Goal: Task Accomplishment & Management: Use online tool/utility

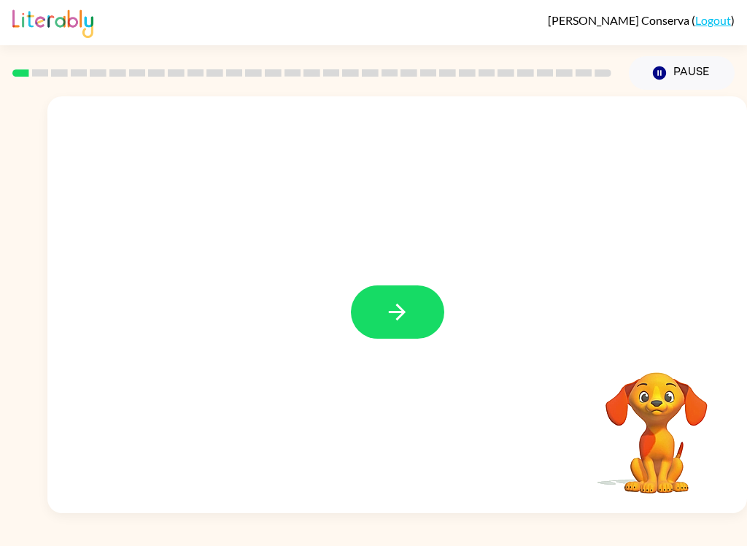
click at [403, 316] on icon "button" at bounding box center [397, 312] width 26 height 26
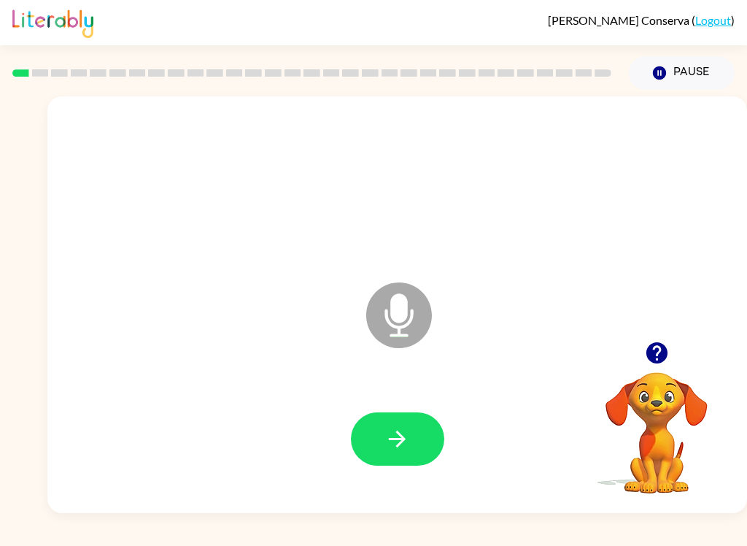
click at [407, 403] on div at bounding box center [397, 439] width 670 height 120
click at [393, 448] on icon "button" at bounding box center [397, 439] width 26 height 26
click at [393, 449] on icon "button" at bounding box center [397, 439] width 26 height 26
click at [399, 436] on icon "button" at bounding box center [397, 439] width 26 height 26
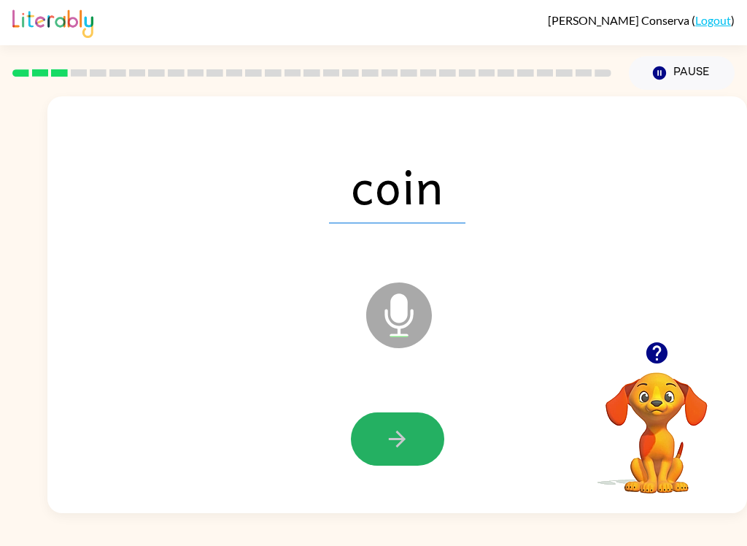
click at [403, 441] on icon "button" at bounding box center [397, 438] width 17 height 17
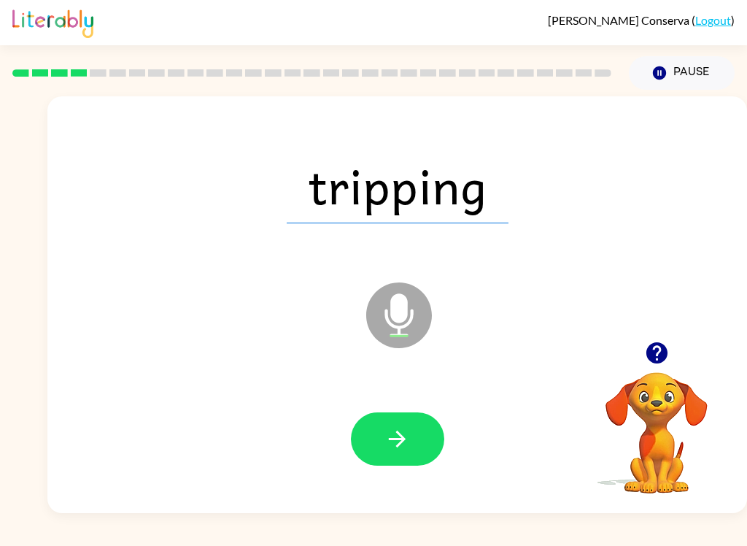
click at [422, 436] on button "button" at bounding box center [397, 438] width 93 height 53
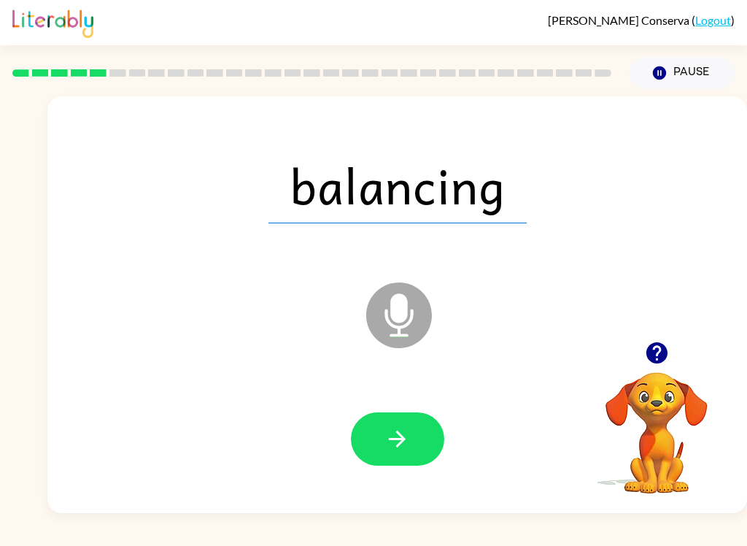
click at [419, 448] on button "button" at bounding box center [397, 438] width 93 height 53
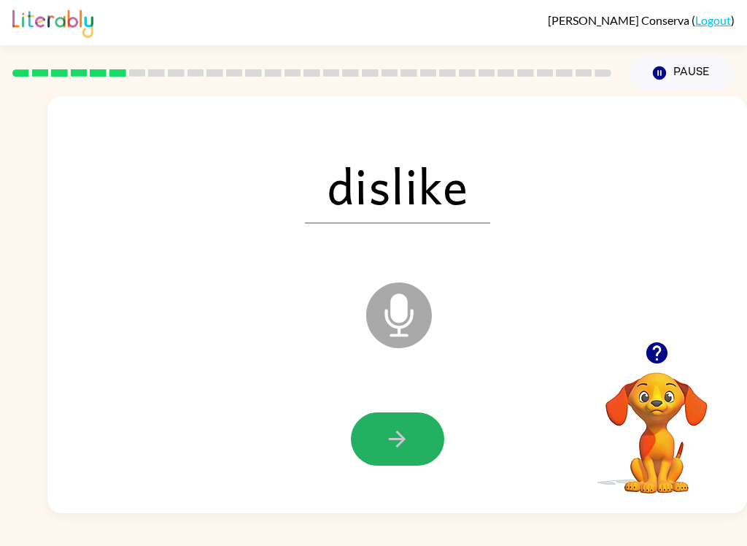
click at [411, 438] on button "button" at bounding box center [397, 438] width 93 height 53
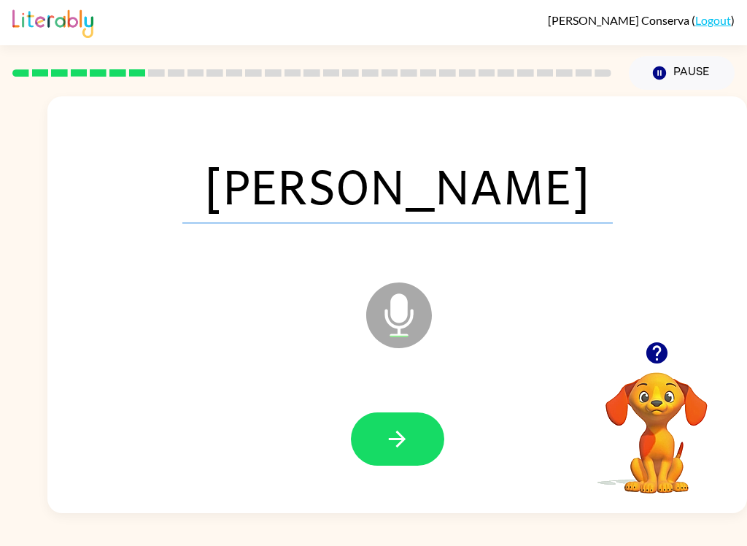
click at [407, 434] on icon "button" at bounding box center [397, 439] width 26 height 26
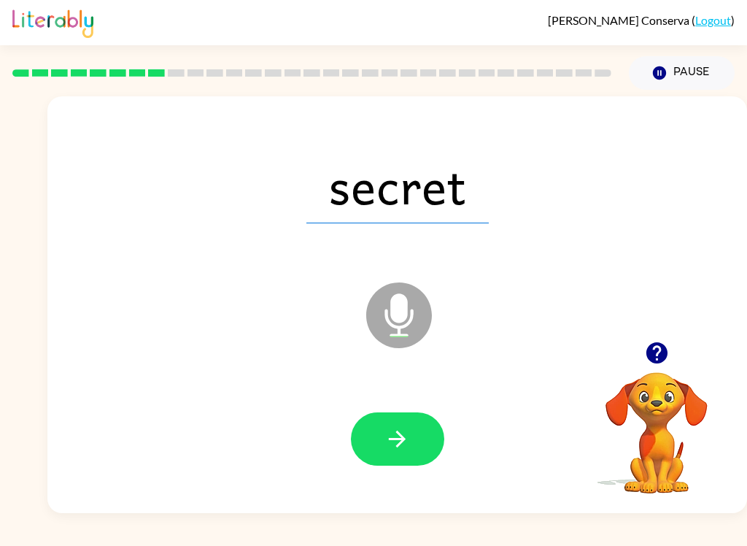
click at [404, 451] on icon "button" at bounding box center [397, 439] width 26 height 26
click at [407, 449] on icon "button" at bounding box center [397, 439] width 26 height 26
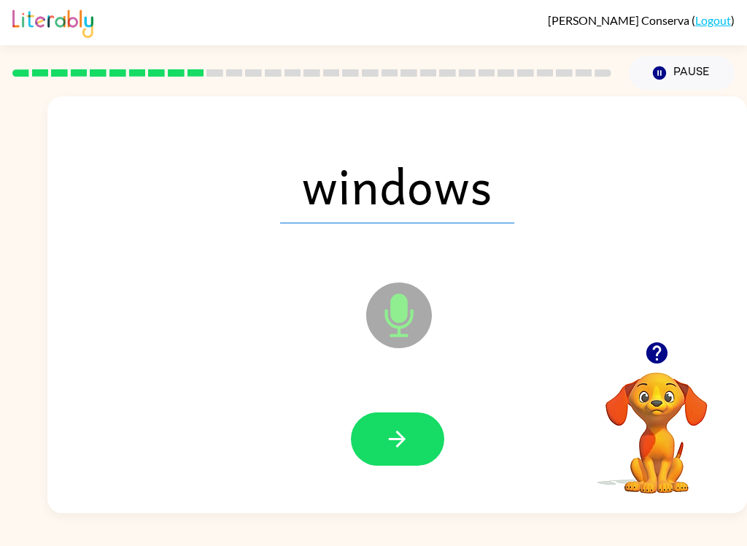
click at [390, 456] on button "button" at bounding box center [397, 438] width 93 height 53
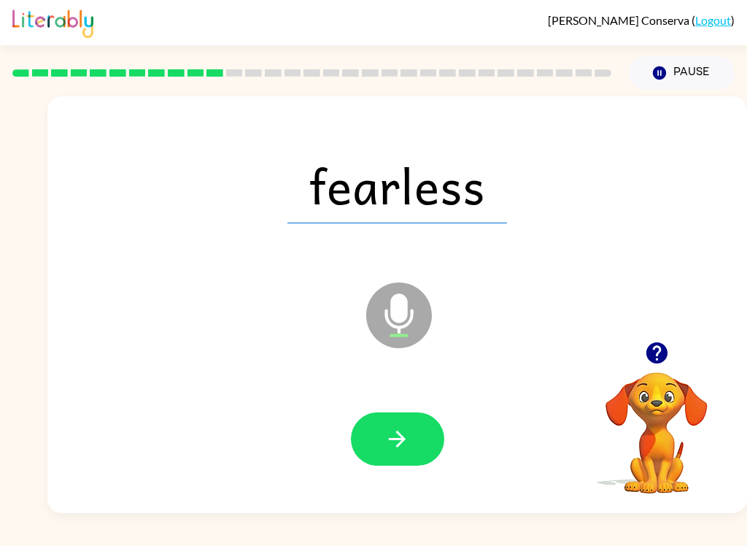
click at [417, 439] on button "button" at bounding box center [397, 438] width 93 height 53
click at [420, 438] on button "button" at bounding box center [397, 438] width 93 height 53
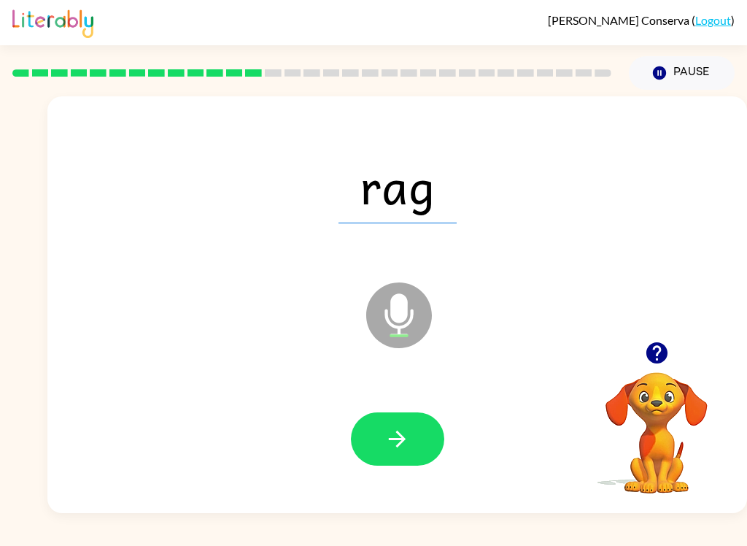
click at [414, 438] on button "button" at bounding box center [397, 438] width 93 height 53
click at [403, 453] on button "button" at bounding box center [397, 438] width 93 height 53
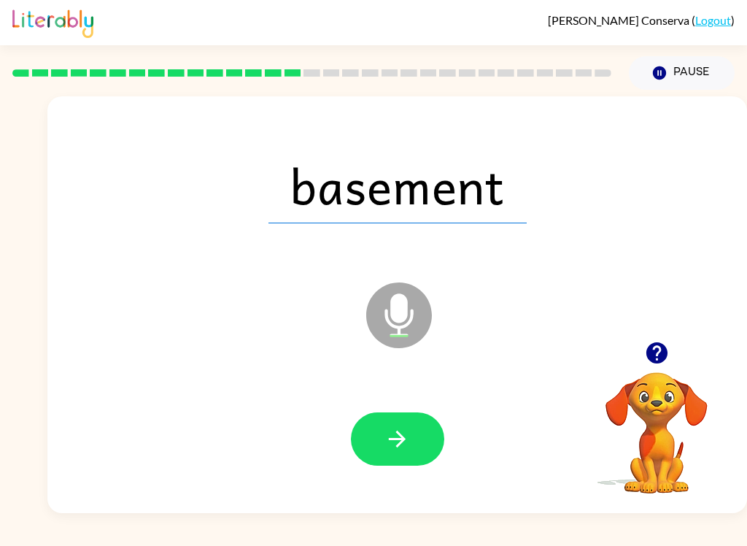
click at [411, 449] on button "button" at bounding box center [397, 438] width 93 height 53
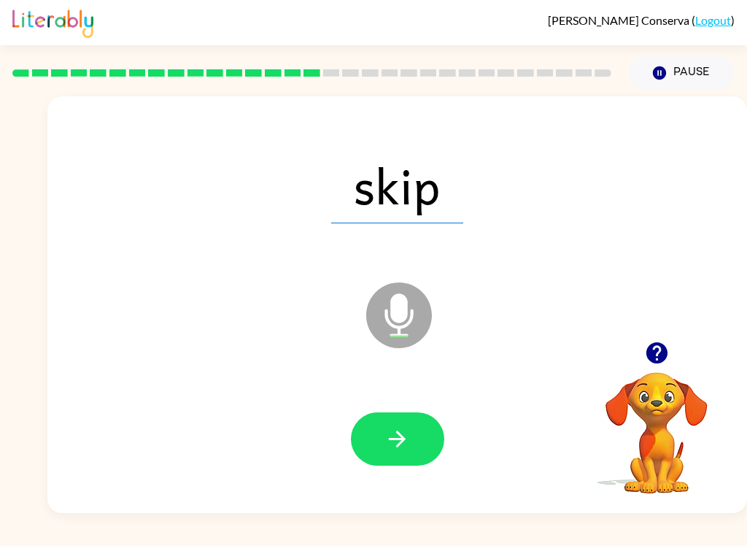
click at [409, 436] on icon "button" at bounding box center [397, 439] width 26 height 26
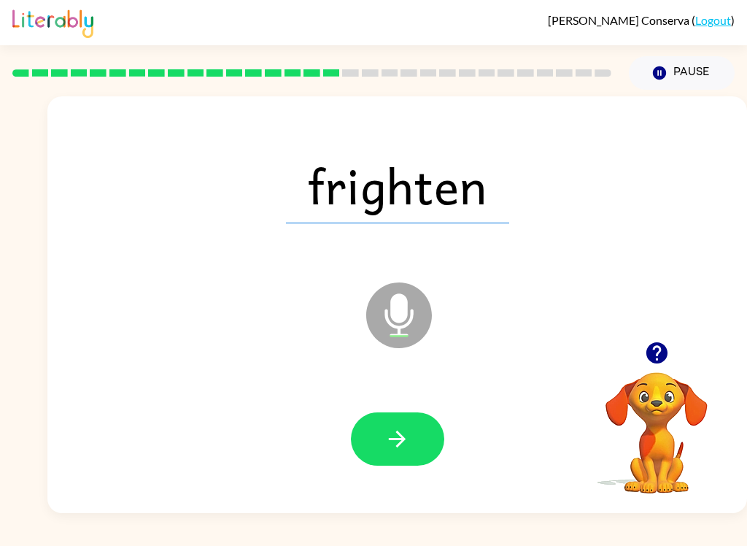
click at [416, 437] on button "button" at bounding box center [397, 438] width 93 height 53
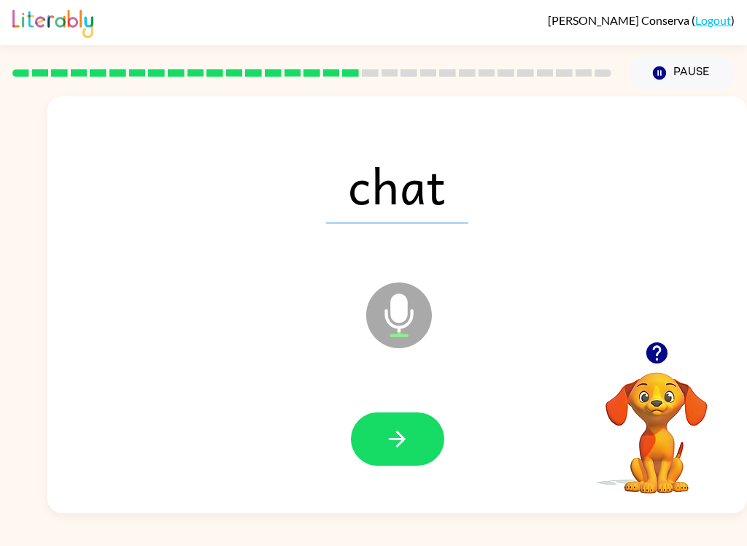
click at [395, 404] on div at bounding box center [397, 439] width 670 height 120
click at [391, 449] on icon "button" at bounding box center [397, 439] width 26 height 26
click at [409, 441] on icon "button" at bounding box center [397, 439] width 26 height 26
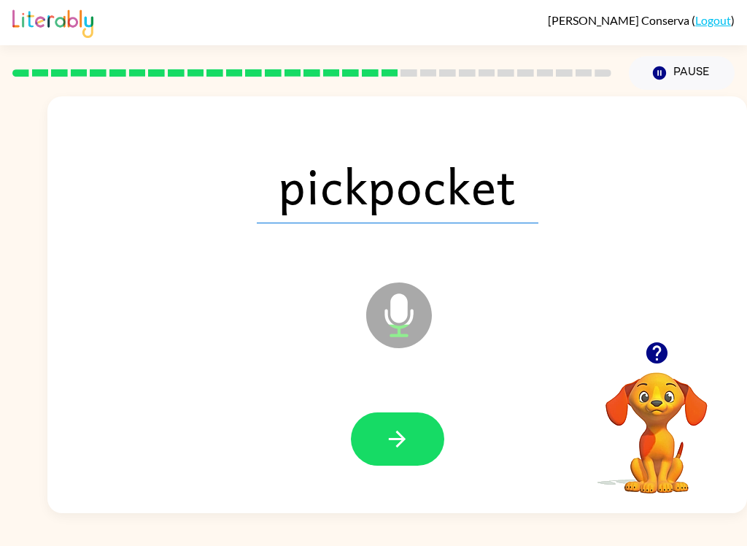
click at [403, 449] on icon "button" at bounding box center [397, 439] width 26 height 26
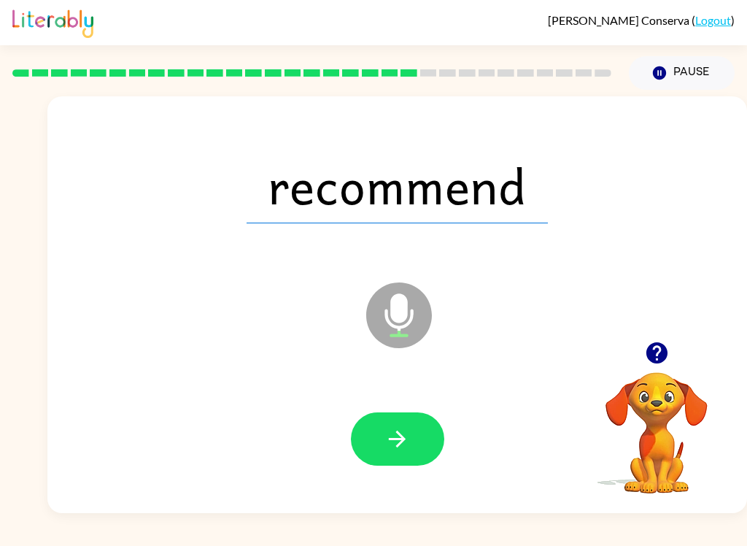
click at [422, 440] on button "button" at bounding box center [397, 438] width 93 height 53
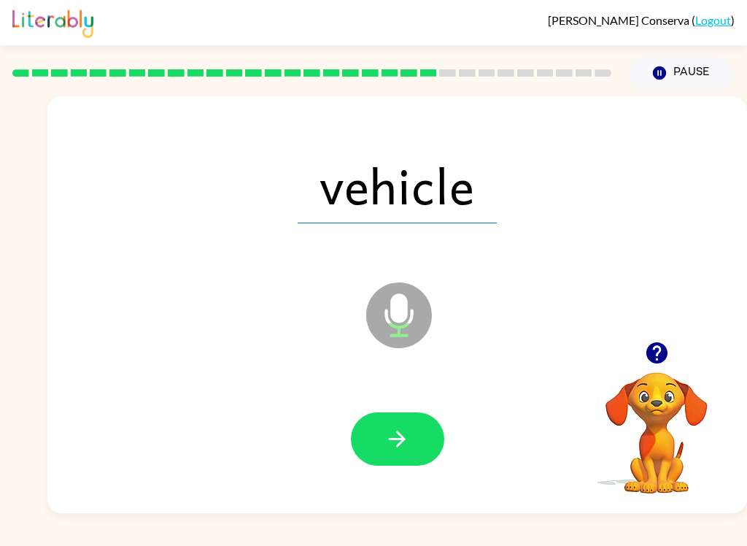
click at [428, 450] on button "button" at bounding box center [397, 438] width 93 height 53
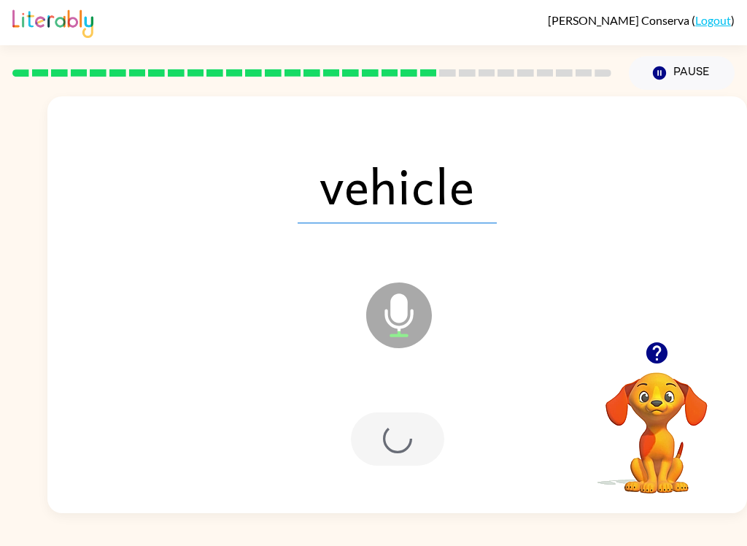
click at [428, 449] on div at bounding box center [397, 438] width 93 height 53
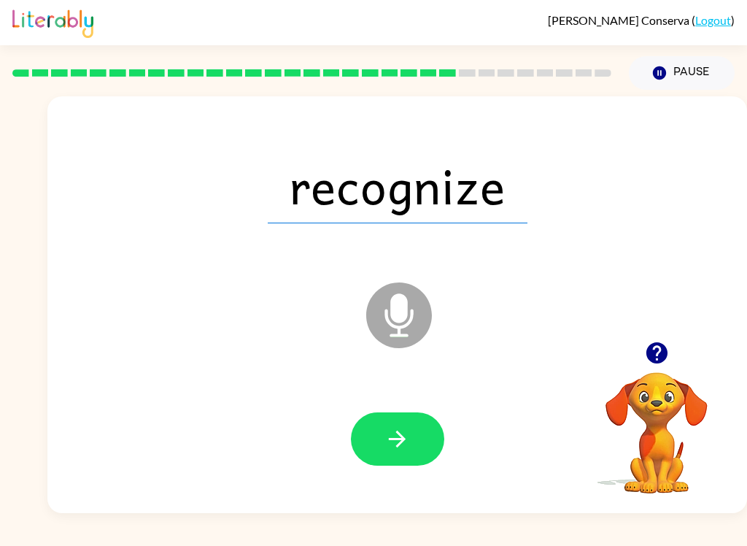
click at [420, 438] on button "button" at bounding box center [397, 438] width 93 height 53
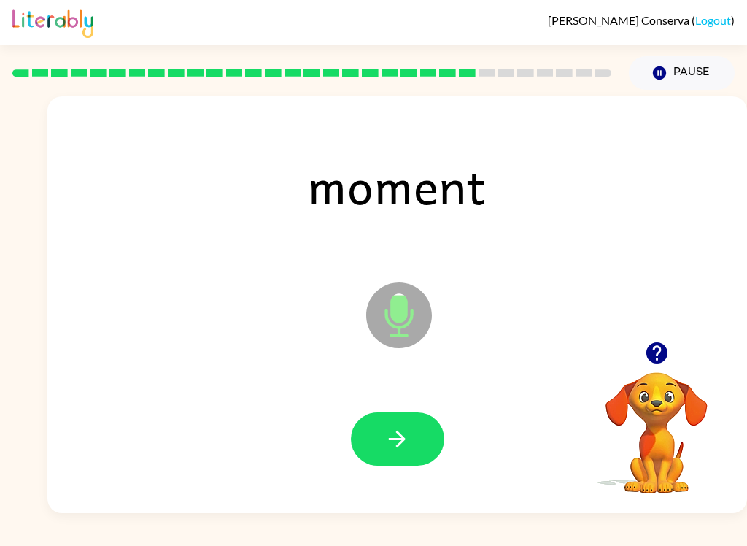
click at [391, 441] on icon "button" at bounding box center [397, 439] width 26 height 26
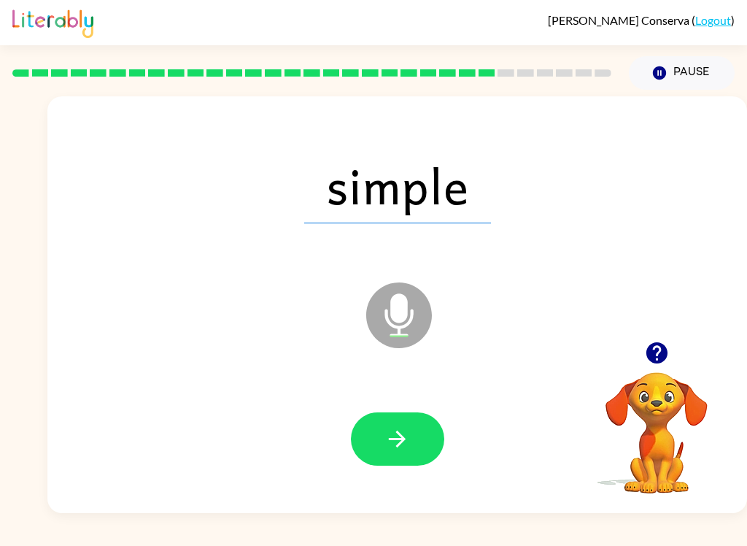
click at [397, 444] on icon "button" at bounding box center [397, 439] width 26 height 26
click at [410, 436] on button "button" at bounding box center [397, 438] width 93 height 53
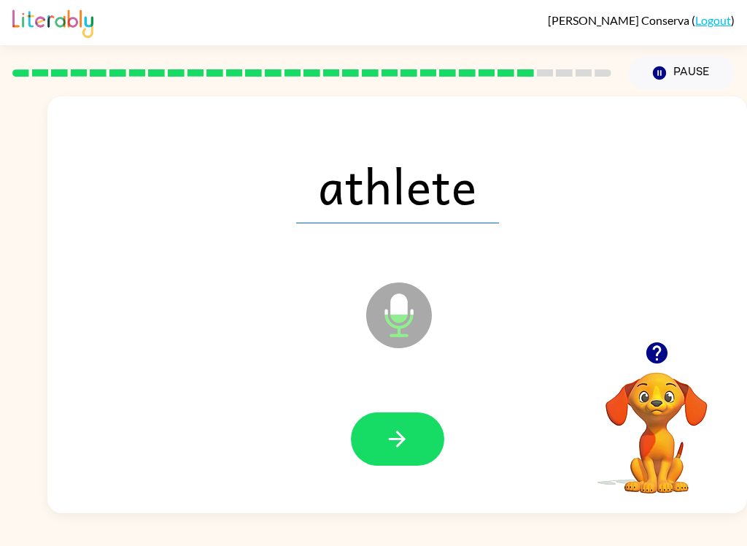
click at [408, 448] on icon "button" at bounding box center [397, 439] width 26 height 26
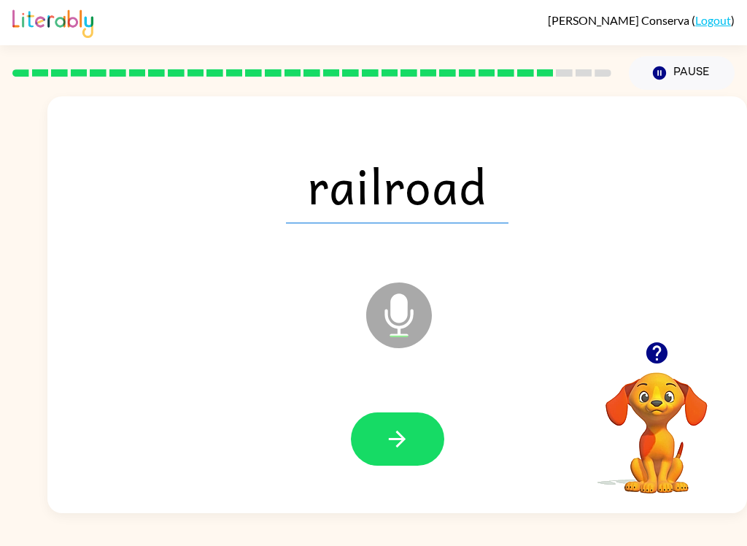
click at [422, 438] on button "button" at bounding box center [397, 438] width 93 height 53
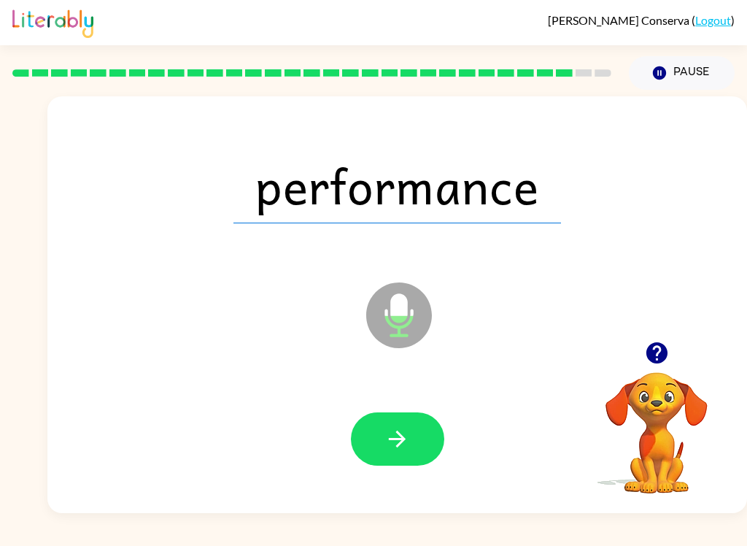
click at [409, 454] on button "button" at bounding box center [397, 438] width 93 height 53
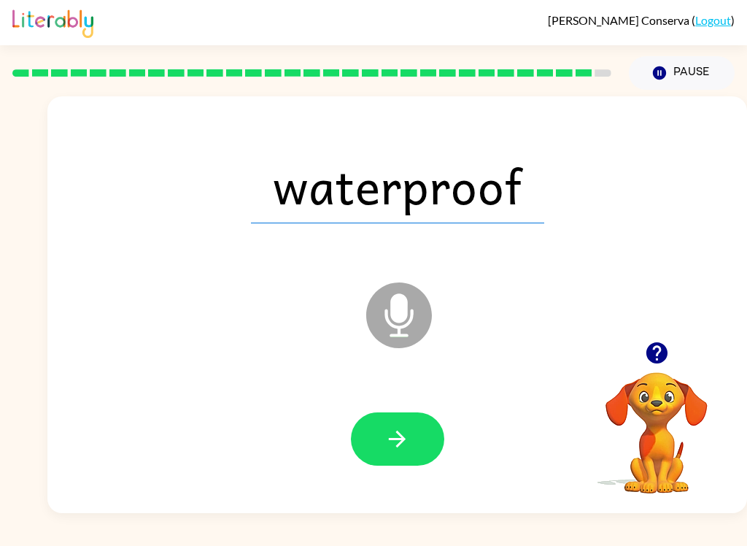
click at [406, 436] on icon "button" at bounding box center [397, 439] width 26 height 26
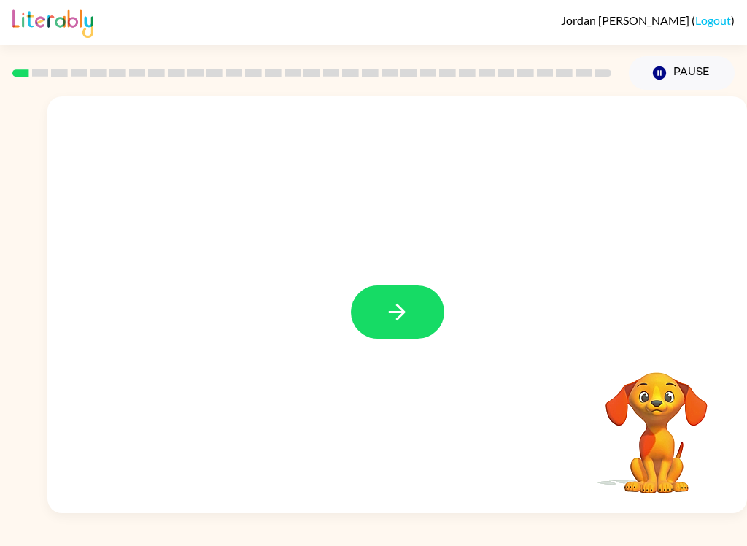
click at [410, 290] on button "button" at bounding box center [397, 311] width 93 height 53
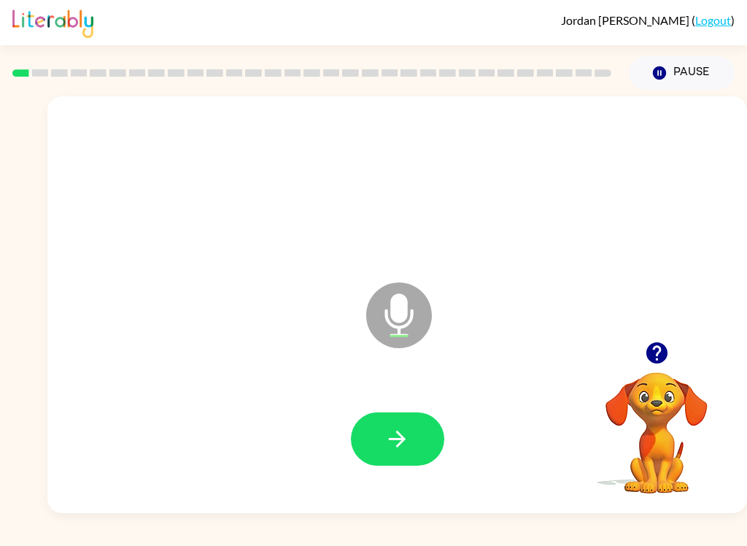
click at [401, 424] on button "button" at bounding box center [397, 438] width 93 height 53
click at [391, 412] on button "button" at bounding box center [397, 438] width 93 height 53
click at [399, 418] on button "button" at bounding box center [397, 438] width 93 height 53
click at [389, 444] on icon "button" at bounding box center [397, 439] width 26 height 26
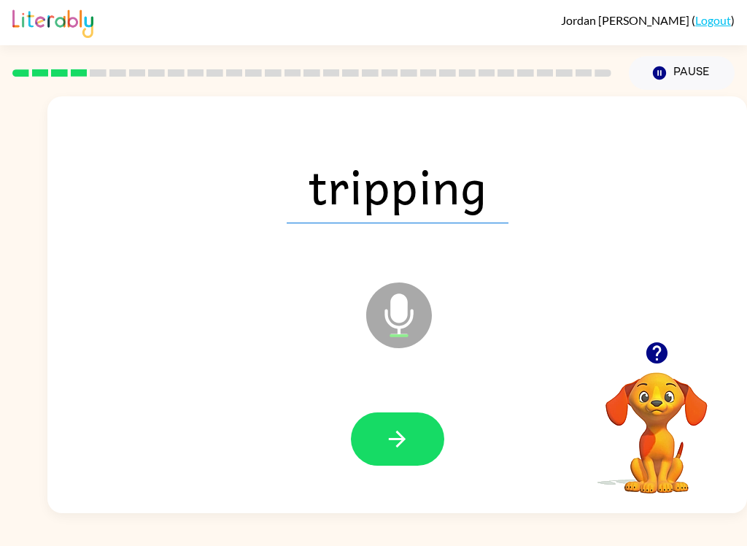
click at [414, 406] on div at bounding box center [397, 439] width 670 height 120
click at [383, 438] on button "button" at bounding box center [397, 438] width 93 height 53
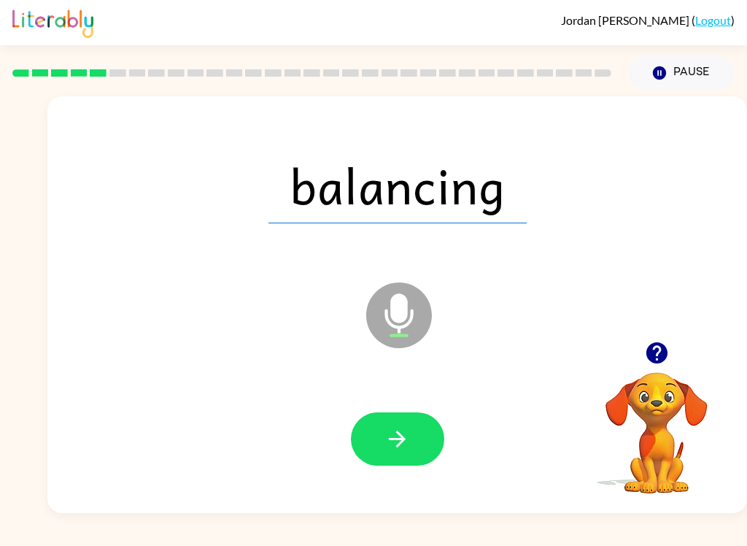
click at [392, 433] on icon "button" at bounding box center [397, 439] width 26 height 26
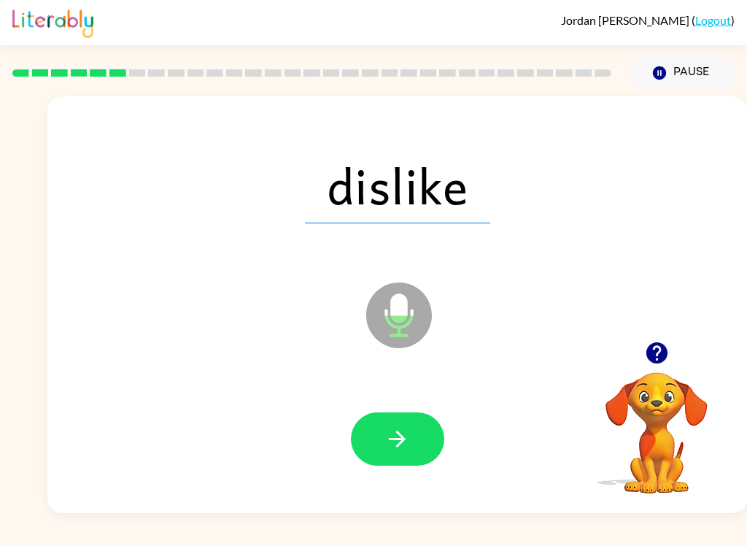
click at [437, 417] on div at bounding box center [397, 438] width 93 height 53
click at [414, 443] on button "button" at bounding box center [397, 438] width 93 height 53
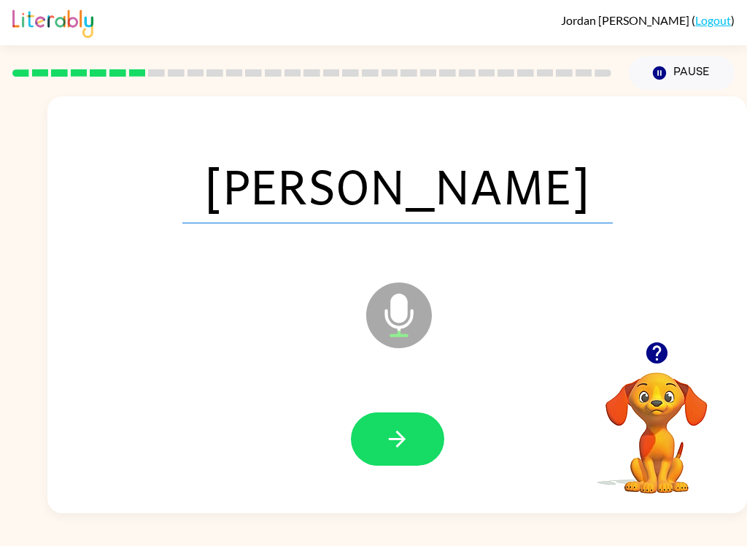
click at [381, 421] on button "button" at bounding box center [397, 438] width 93 height 53
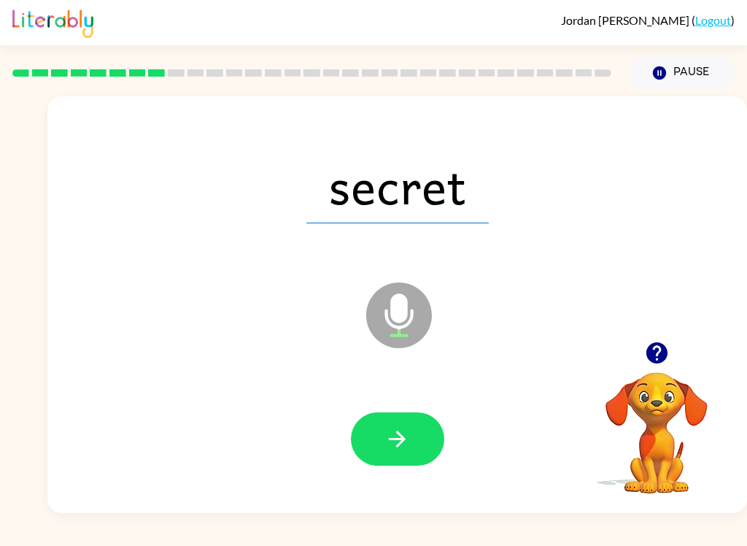
click at [394, 455] on button "button" at bounding box center [397, 438] width 93 height 53
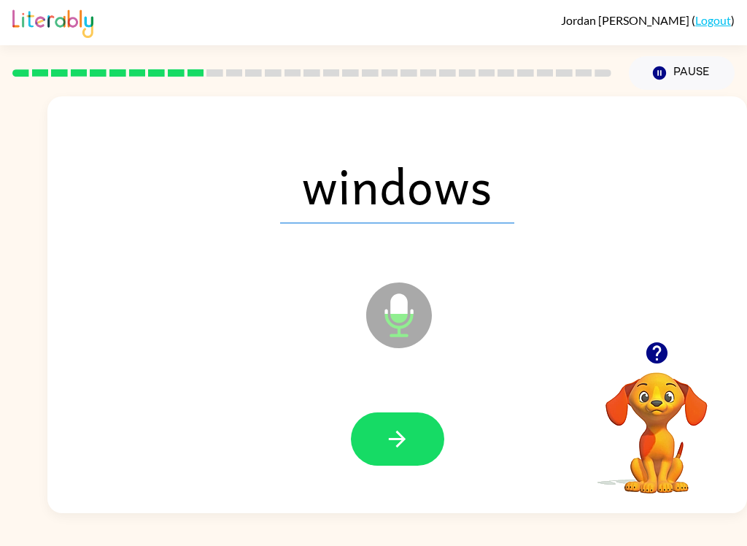
click at [385, 412] on button "button" at bounding box center [397, 438] width 93 height 53
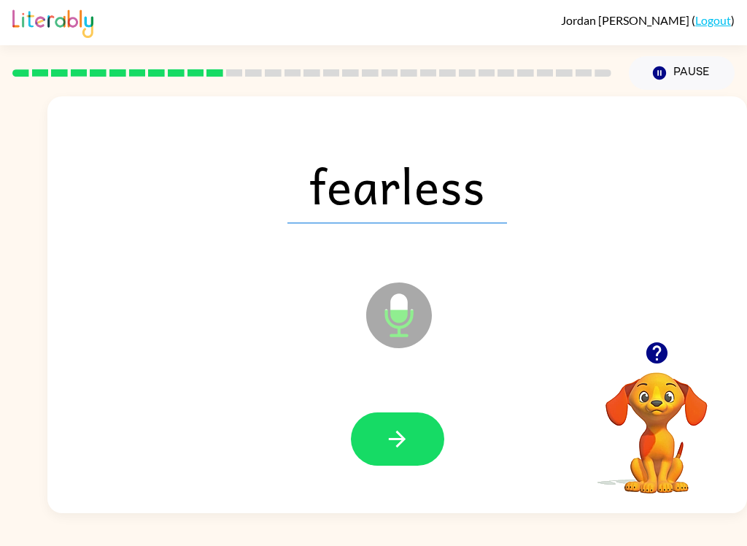
click at [379, 439] on button "button" at bounding box center [397, 438] width 93 height 53
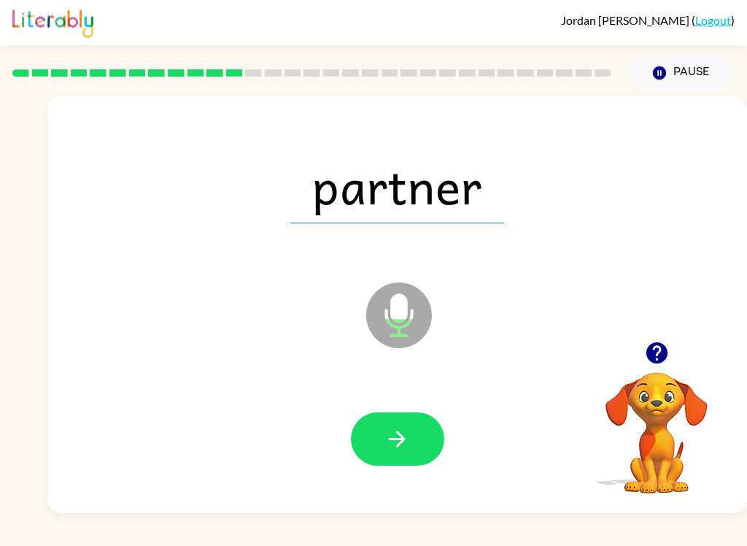
click at [397, 445] on icon "button" at bounding box center [397, 439] width 26 height 26
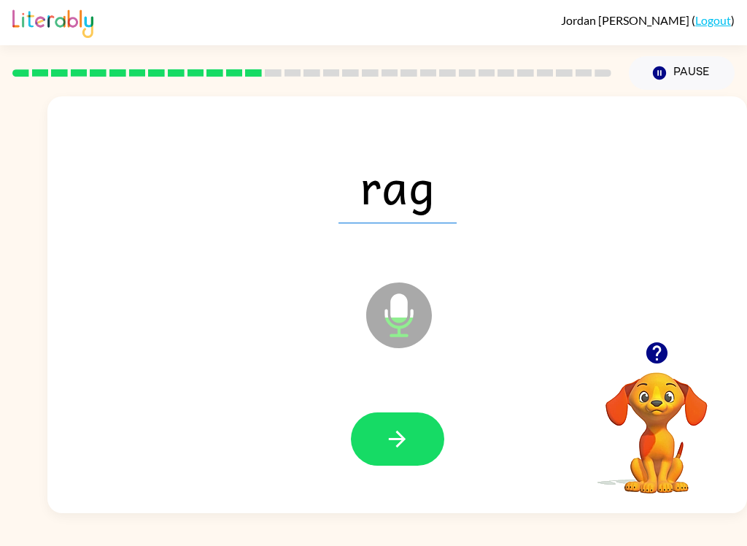
click at [393, 418] on button "button" at bounding box center [397, 438] width 93 height 53
click at [398, 441] on icon "button" at bounding box center [397, 439] width 26 height 26
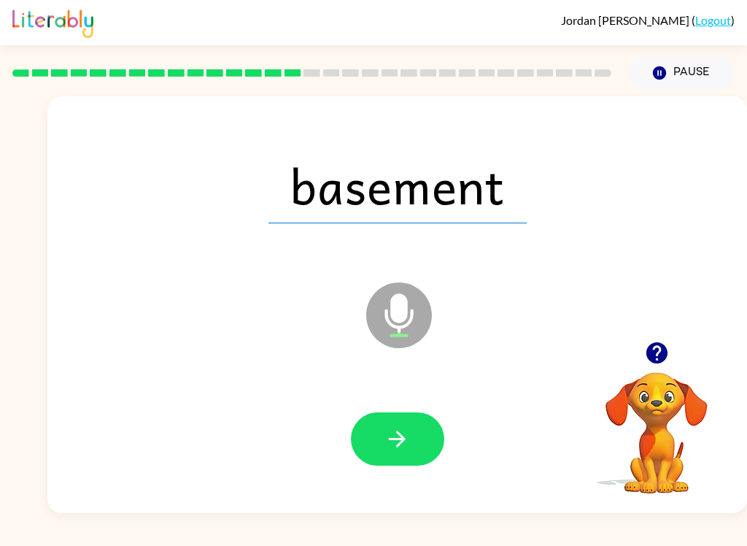
click at [388, 438] on icon "button" at bounding box center [397, 439] width 26 height 26
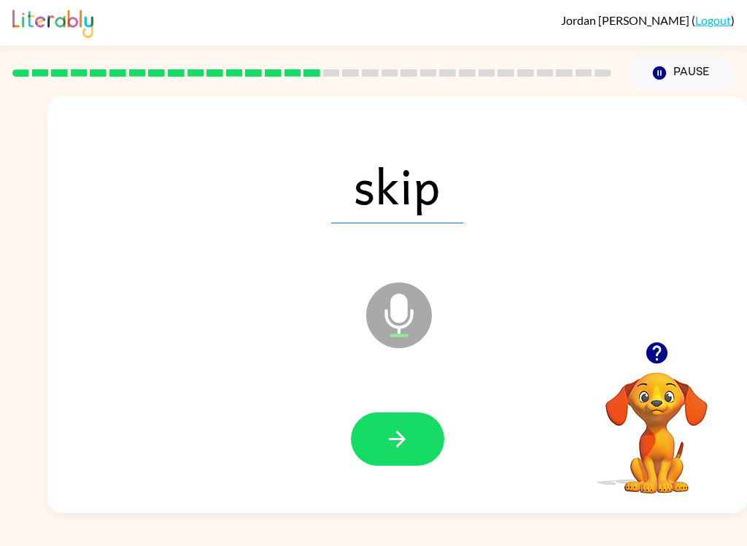
click at [388, 453] on button "button" at bounding box center [397, 438] width 93 height 53
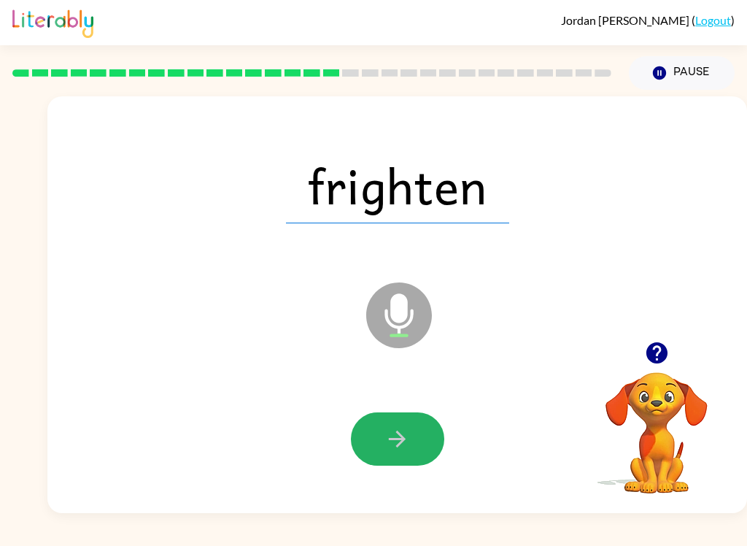
click at [398, 425] on button "button" at bounding box center [397, 438] width 93 height 53
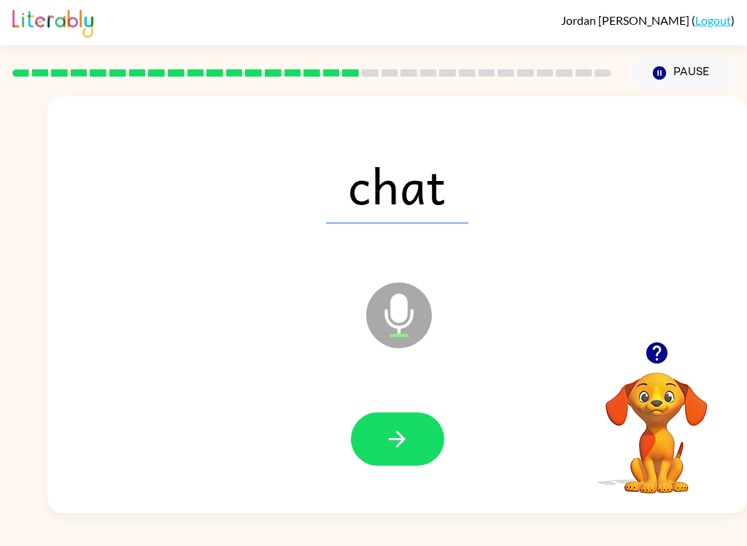
click at [395, 425] on button "button" at bounding box center [397, 438] width 93 height 53
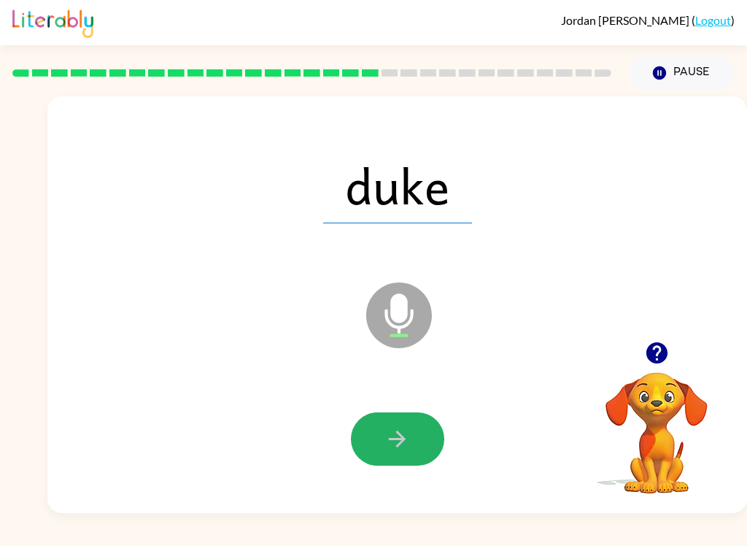
click at [402, 430] on icon "button" at bounding box center [397, 439] width 26 height 26
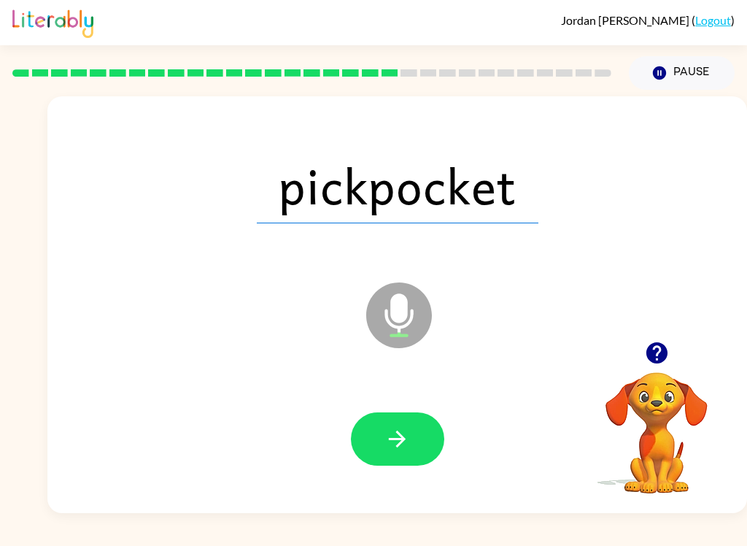
click at [395, 453] on button "button" at bounding box center [397, 438] width 93 height 53
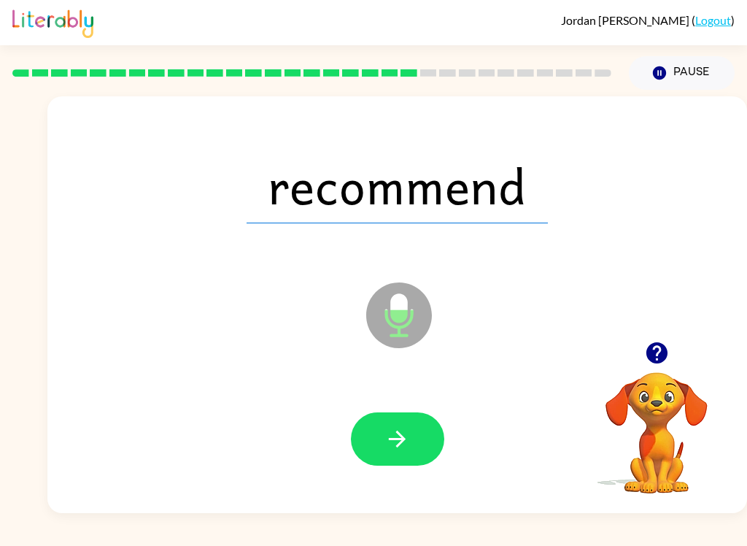
click at [389, 440] on icon "button" at bounding box center [397, 439] width 26 height 26
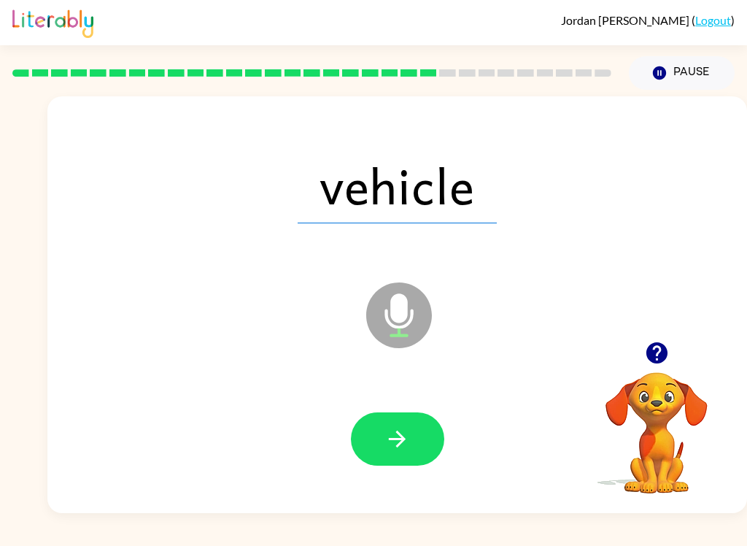
click at [385, 413] on button "button" at bounding box center [397, 438] width 93 height 53
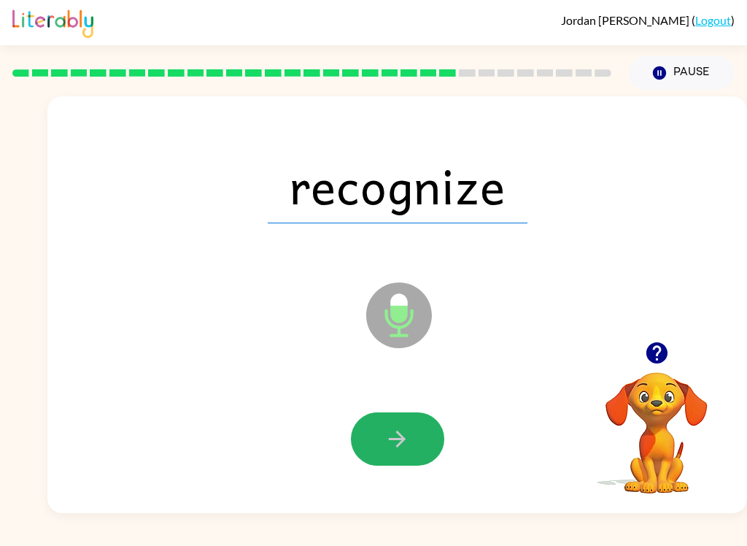
click at [396, 425] on button "button" at bounding box center [397, 438] width 93 height 53
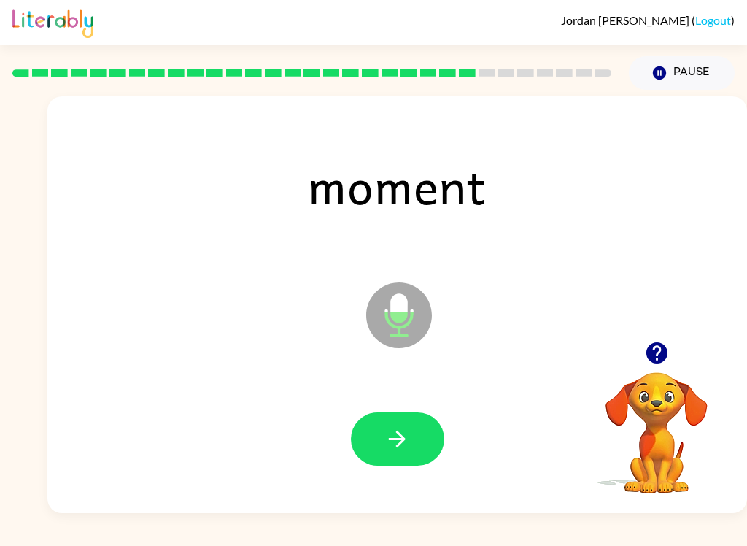
click at [380, 441] on button "button" at bounding box center [397, 438] width 93 height 53
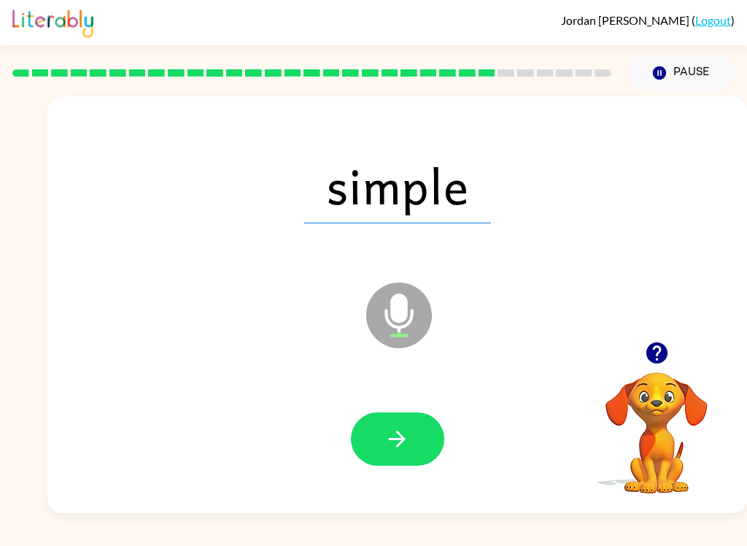
click at [403, 420] on button "button" at bounding box center [397, 438] width 93 height 53
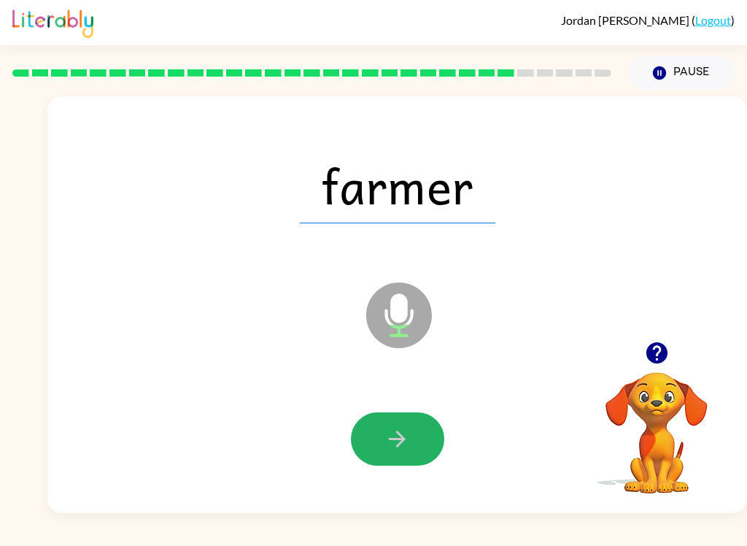
click at [401, 444] on icon "button" at bounding box center [397, 438] width 17 height 17
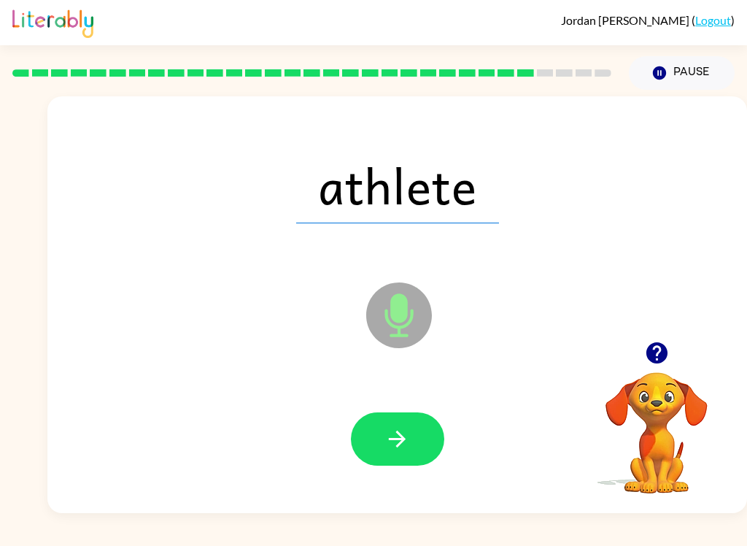
click at [397, 442] on icon "button" at bounding box center [397, 439] width 26 height 26
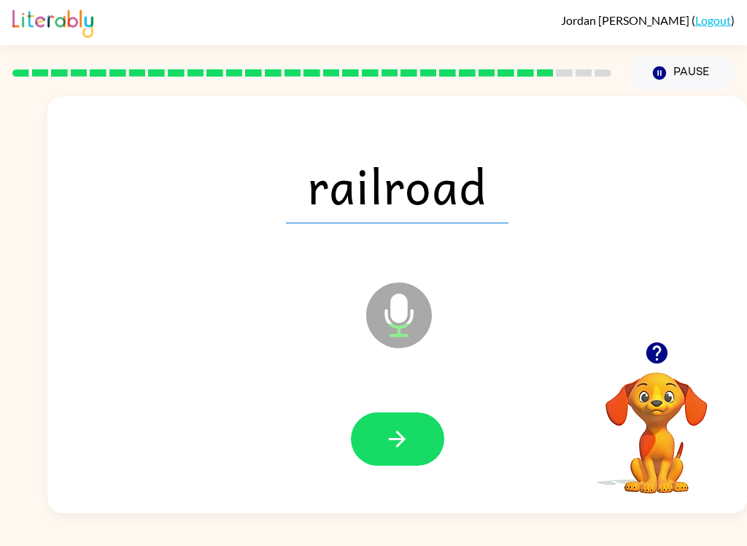
click at [413, 438] on button "button" at bounding box center [397, 438] width 93 height 53
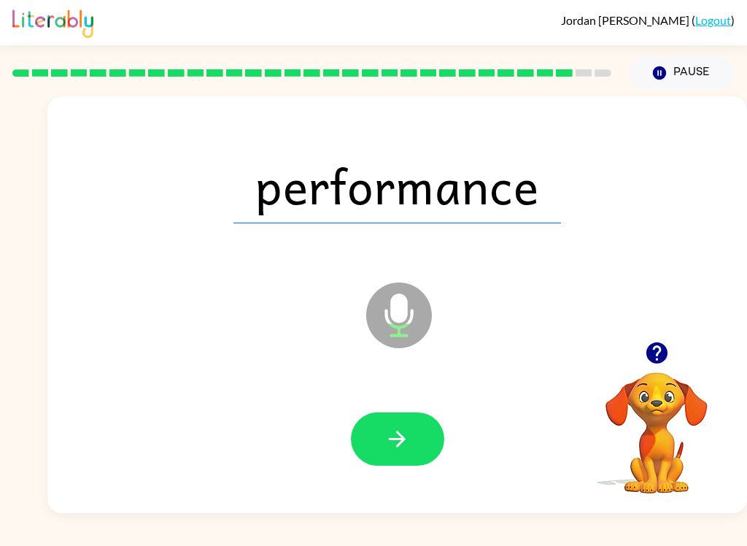
click at [401, 414] on button "button" at bounding box center [397, 438] width 93 height 53
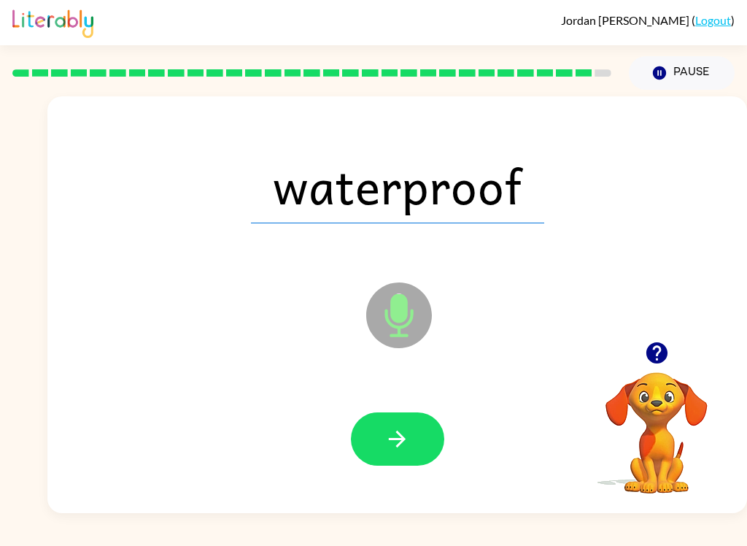
click at [390, 441] on icon "button" at bounding box center [397, 439] width 26 height 26
